Goal: Go to known website: Access a specific website the user already knows

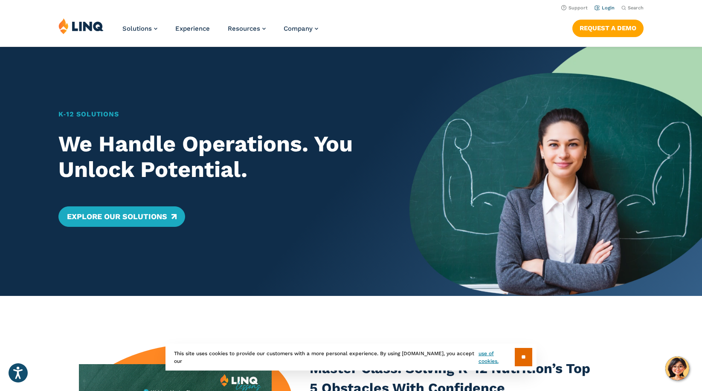
click at [610, 8] on link "Login" at bounding box center [605, 8] width 20 height 6
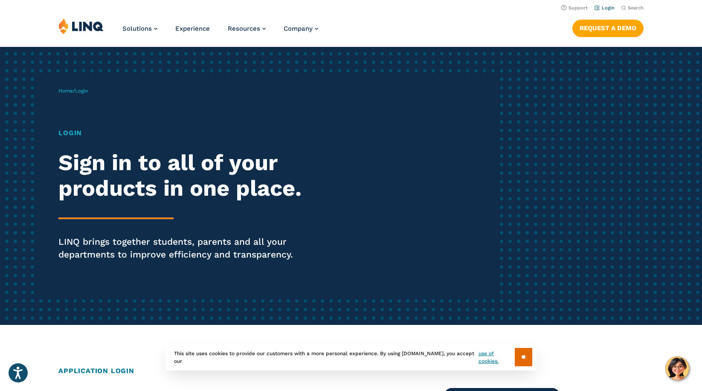
click at [606, 10] on link "Login" at bounding box center [605, 8] width 20 height 6
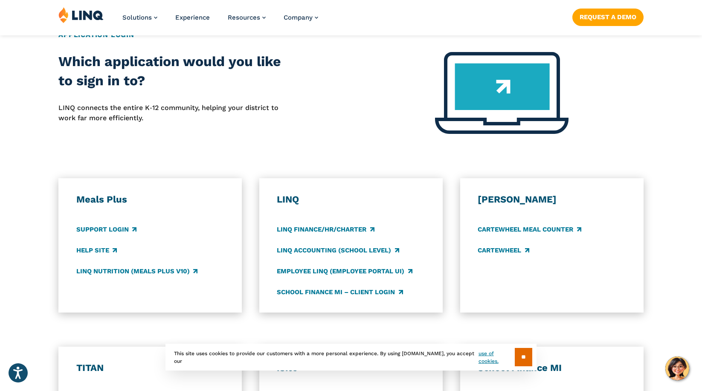
scroll to position [384, 0]
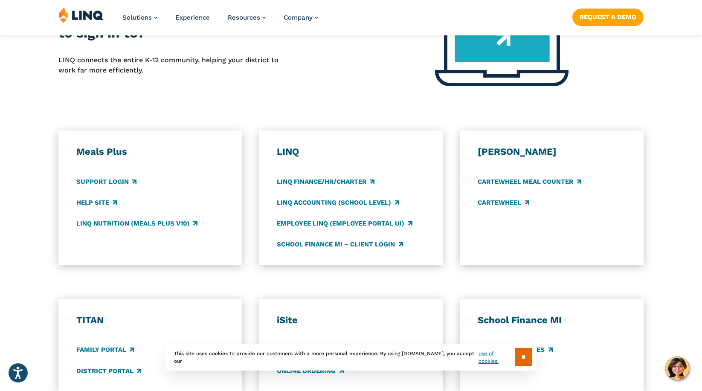
click at [354, 164] on div "LINQ LINQ Finance/HR/Charter LINQ Accounting (school level) Employee LINQ (Empl…" at bounding box center [351, 198] width 148 height 104
click at [375, 205] on link "LINQ Accounting (school level)" at bounding box center [338, 202] width 122 height 9
